Goal: Use online tool/utility: Use online tool/utility

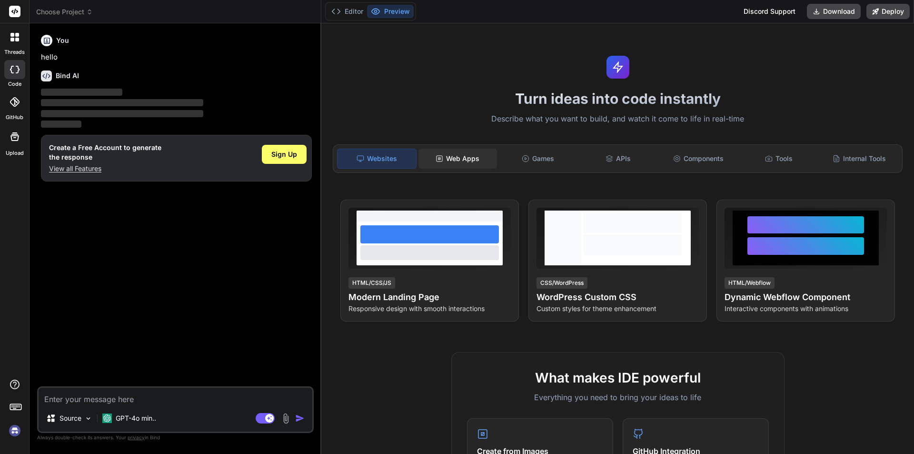
click at [458, 163] on div "Web Apps" at bounding box center [458, 159] width 79 height 20
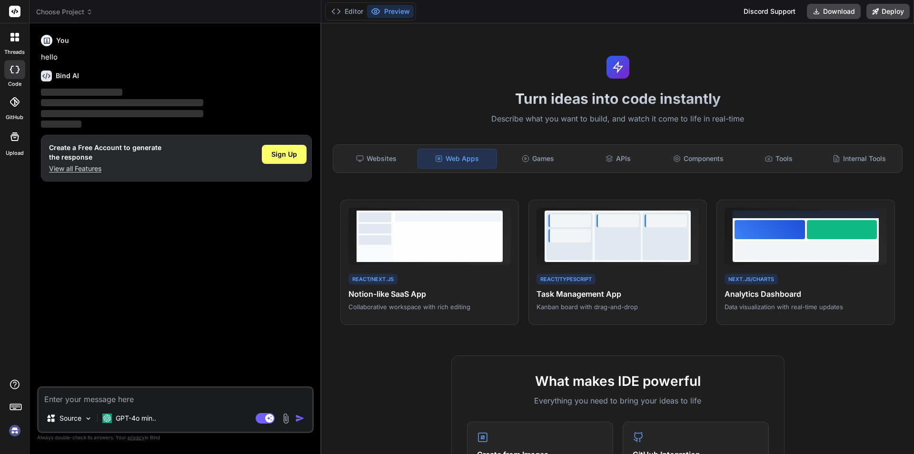
click at [59, 72] on h6 "Bind AI" at bounding box center [67, 76] width 23 height 10
click at [59, 79] on h6 "Bind AI" at bounding box center [67, 76] width 23 height 10
click at [13, 70] on icon at bounding box center [15, 70] width 10 height 8
type textarea "x"
